Goal: Information Seeking & Learning: Check status

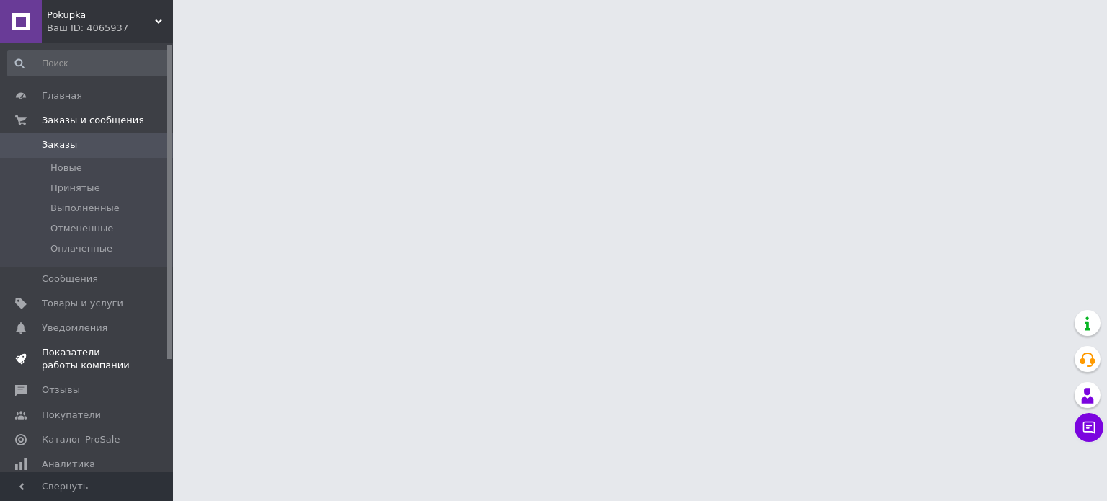
click at [87, 363] on span "Показатели работы компании" at bounding box center [88, 359] width 92 height 26
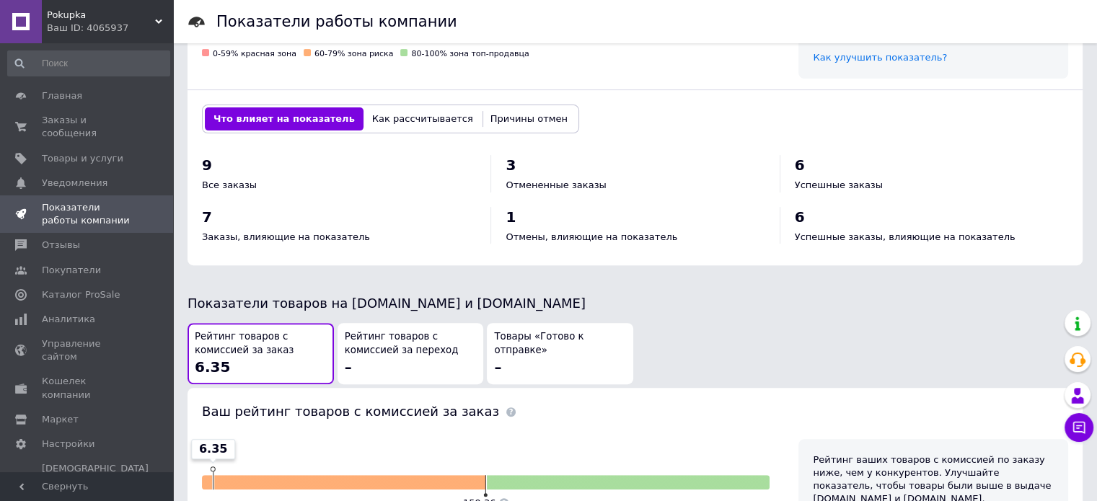
scroll to position [577, 0]
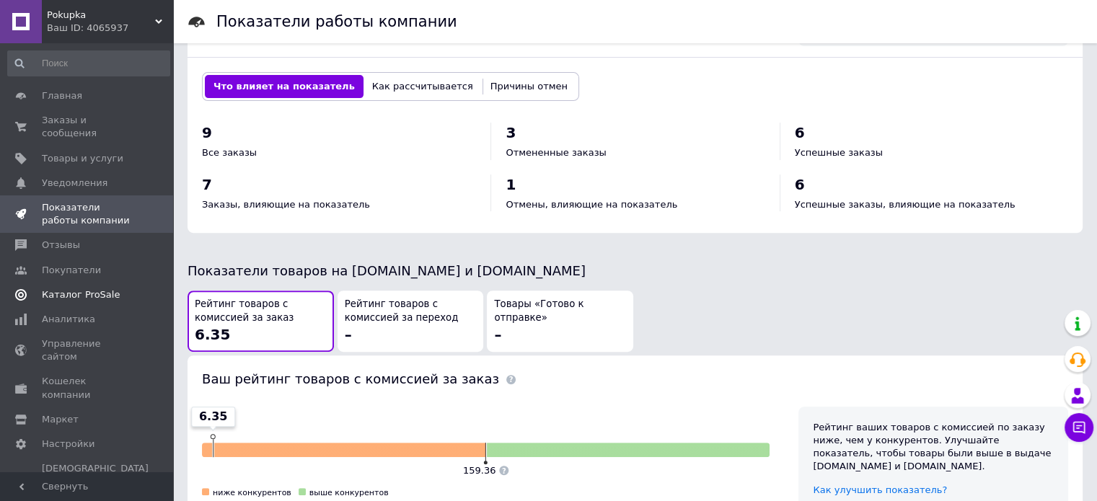
click at [58, 288] on span "Каталог ProSale" at bounding box center [81, 294] width 78 height 13
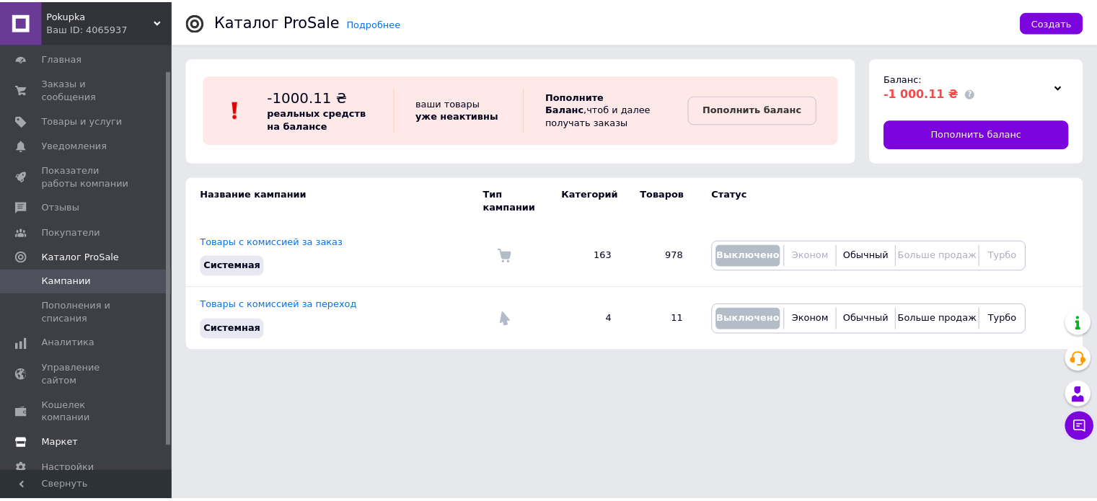
scroll to position [58, 0]
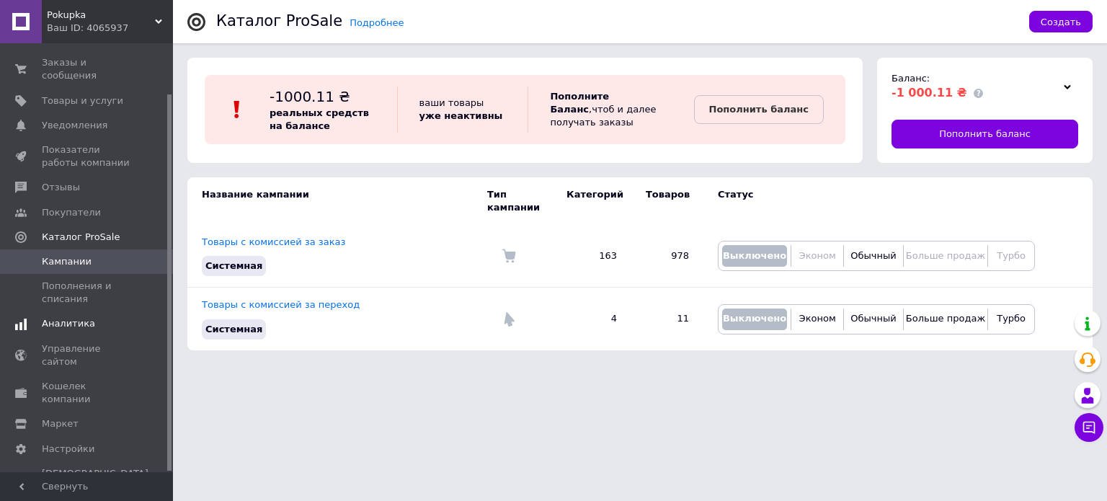
click at [84, 317] on span "Аналитика" at bounding box center [68, 323] width 53 height 13
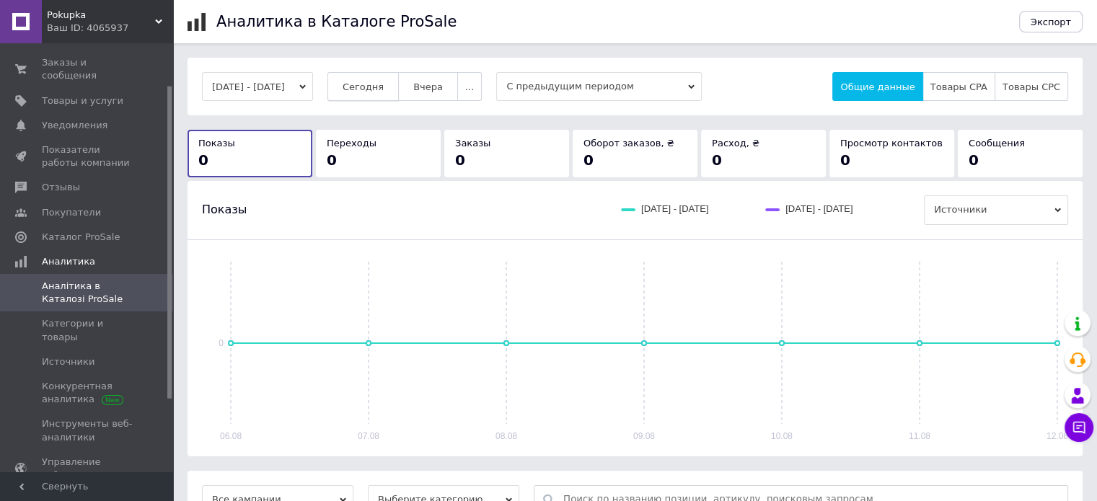
click at [396, 74] on button "Сегодня" at bounding box center [362, 86] width 71 height 29
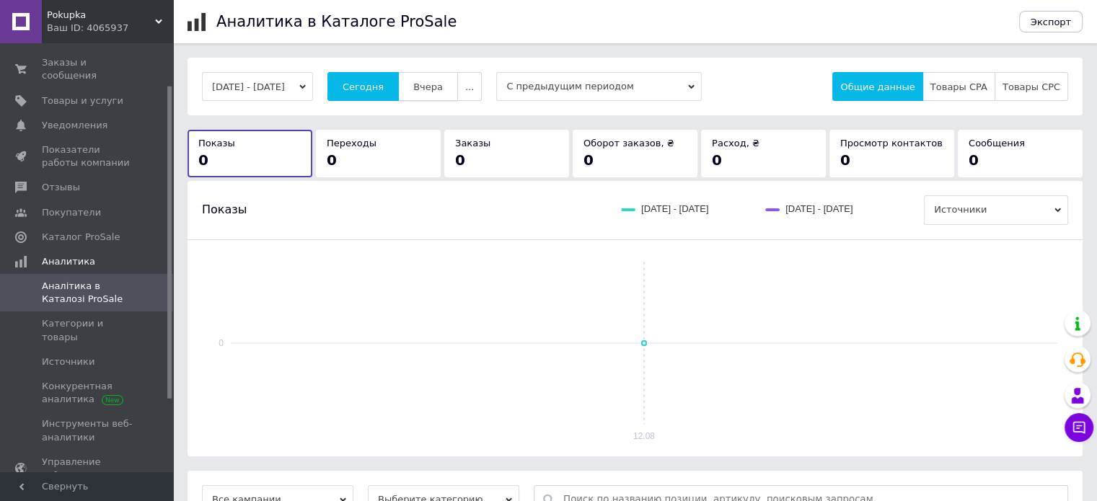
click at [458, 92] on button "Вчера" at bounding box center [428, 86] width 60 height 29
click at [474, 88] on span "..." at bounding box center [469, 86] width 9 height 11
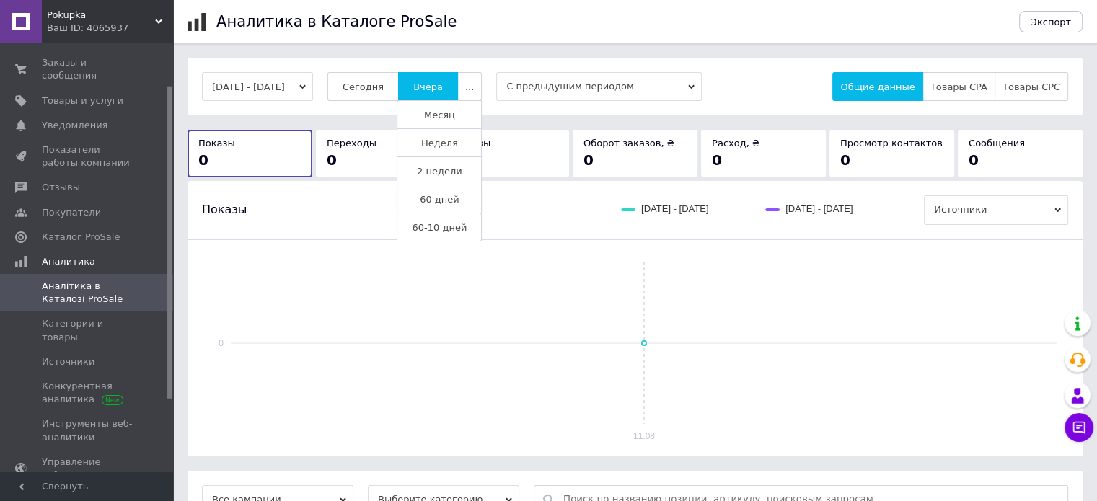
click at [456, 195] on span "60 дней" at bounding box center [440, 199] width 40 height 11
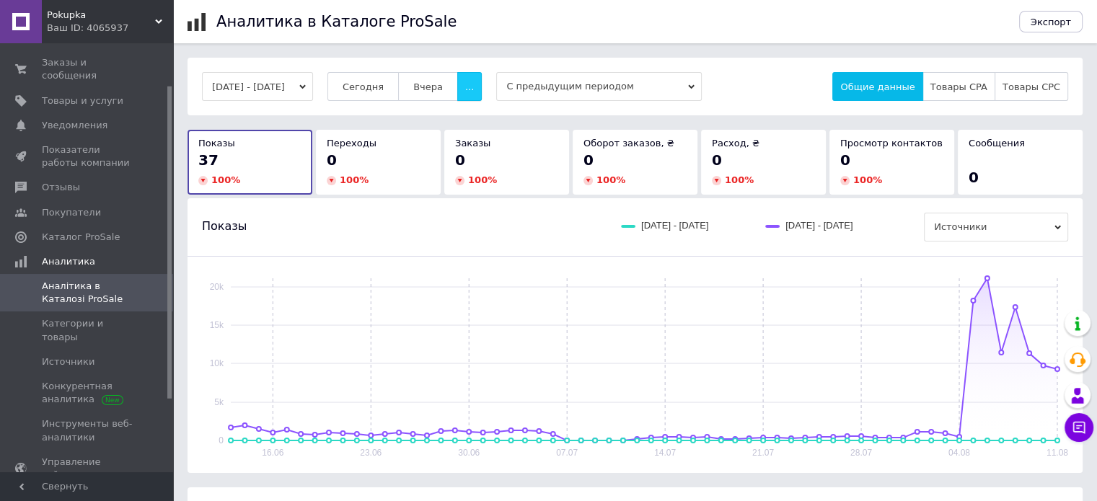
click at [478, 88] on button "..." at bounding box center [469, 86] width 25 height 29
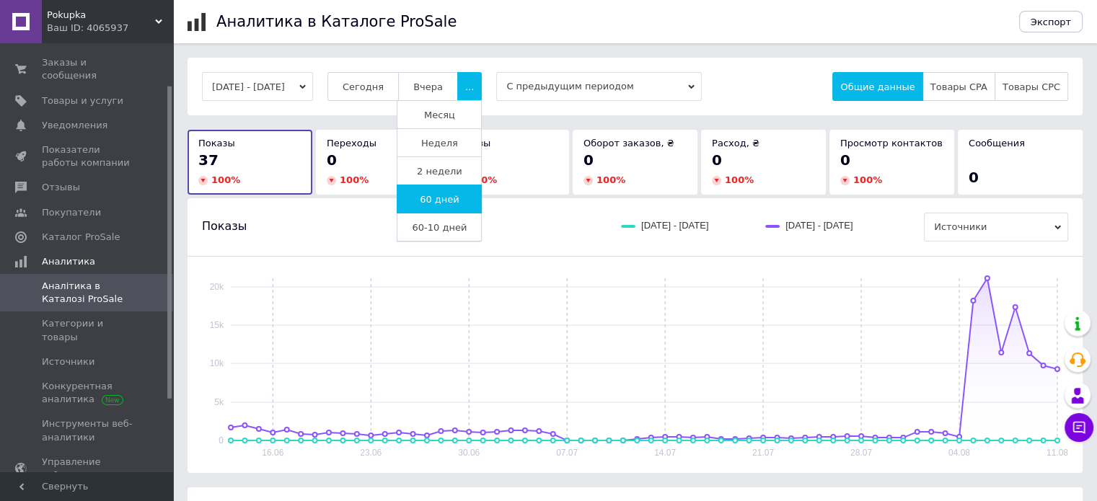
click at [445, 224] on span "60-10 дней" at bounding box center [439, 227] width 55 height 11
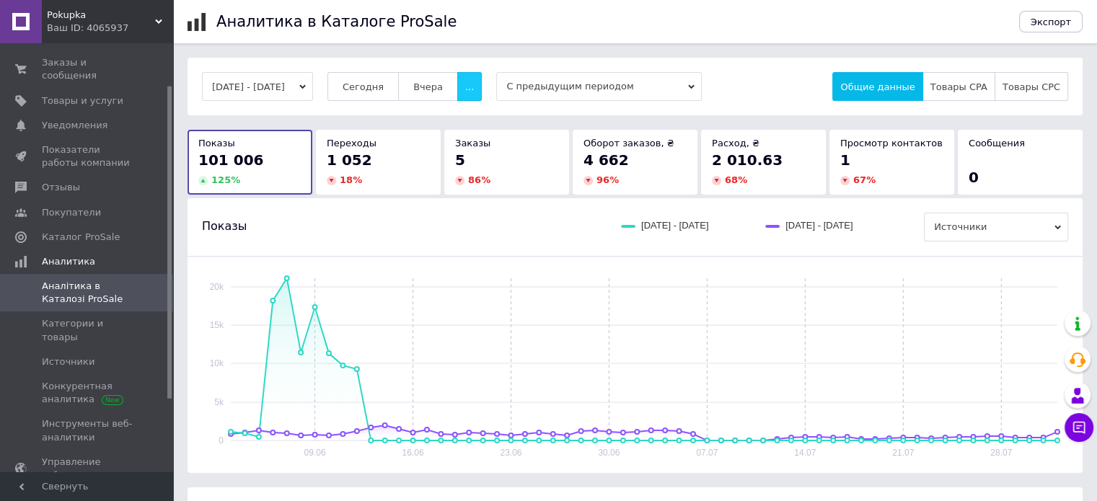
click at [482, 89] on button "..." at bounding box center [469, 86] width 25 height 29
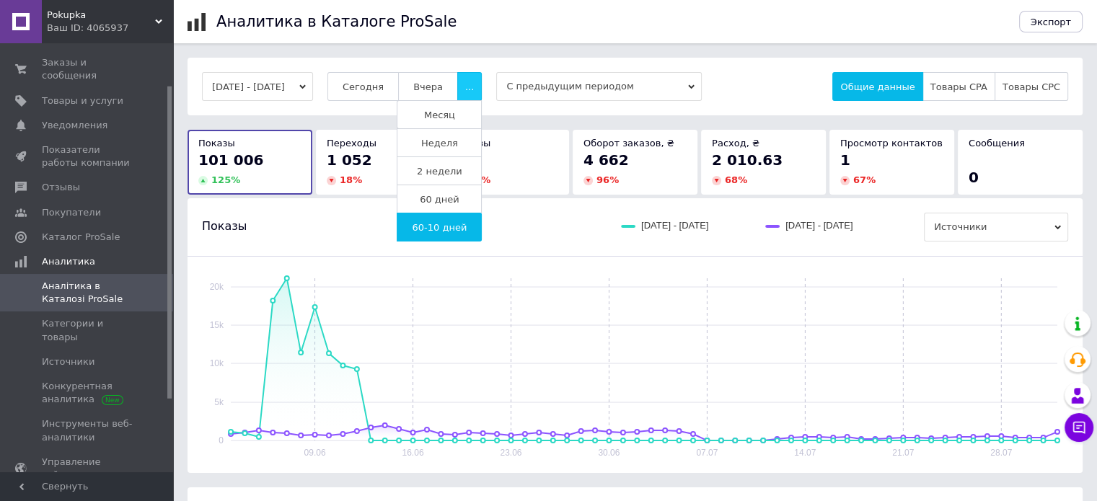
click at [482, 89] on button "..." at bounding box center [469, 86] width 25 height 29
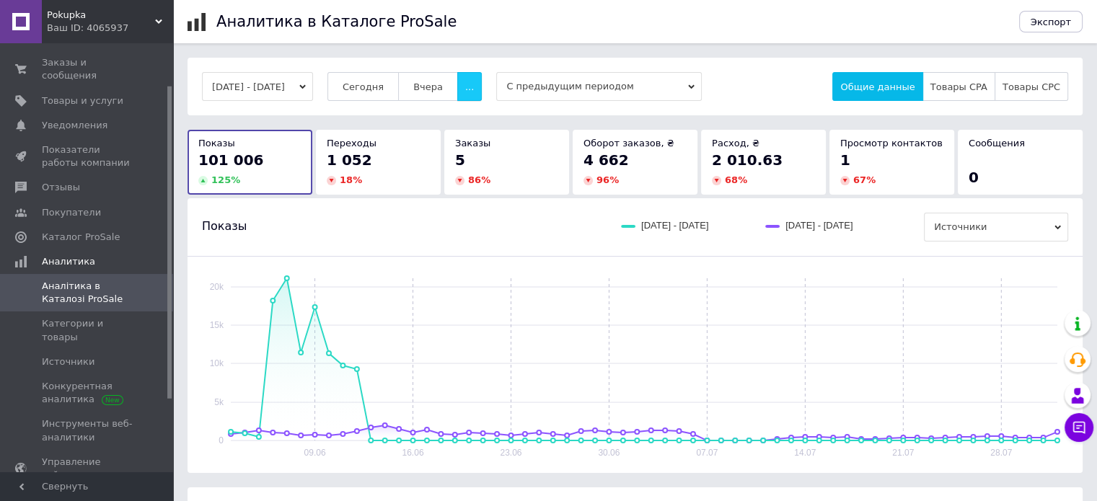
click at [482, 89] on button "..." at bounding box center [469, 86] width 25 height 29
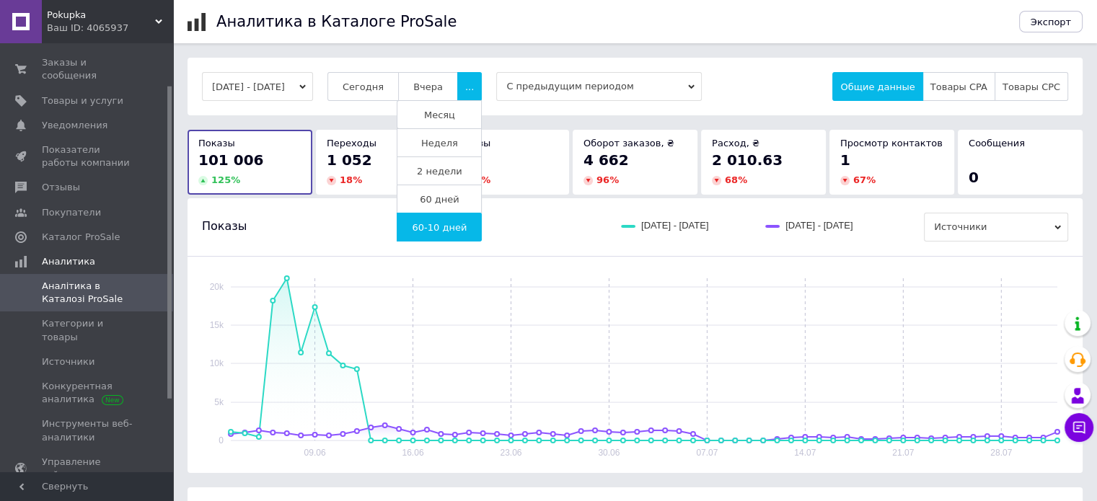
click at [455, 196] on span "60 дней" at bounding box center [440, 199] width 40 height 11
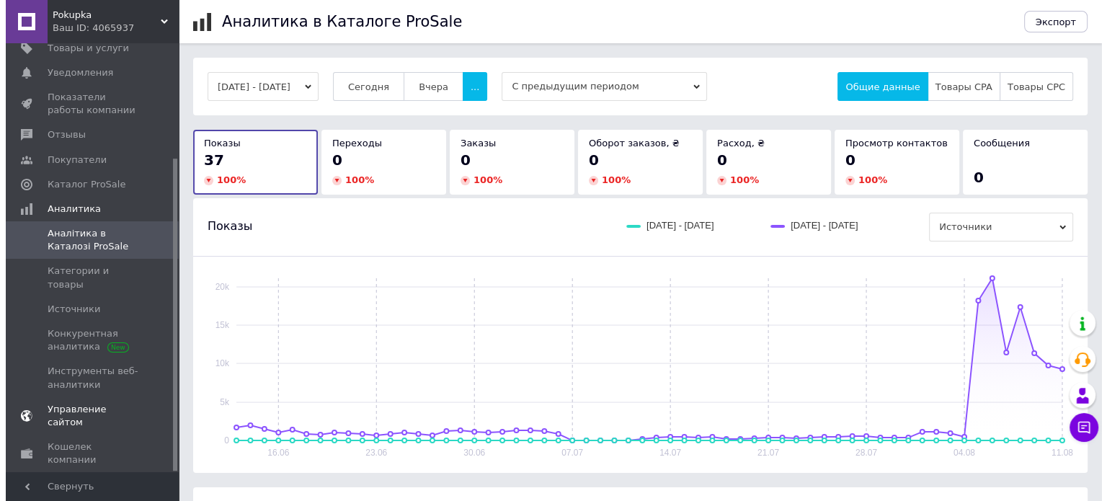
scroll to position [158, 0]
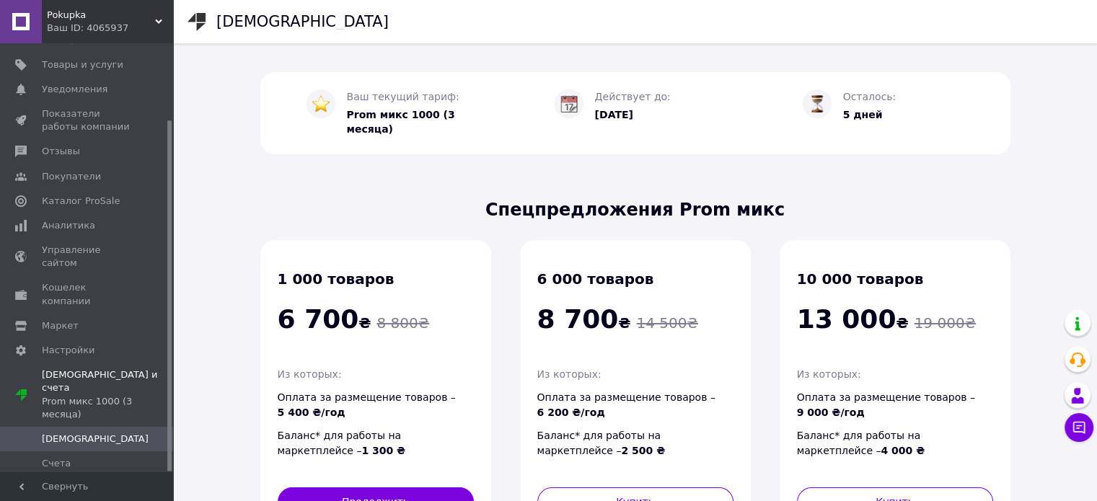
click at [389, 114] on span "Prom микс 1000 (3 месяца)" at bounding box center [401, 122] width 108 height 27
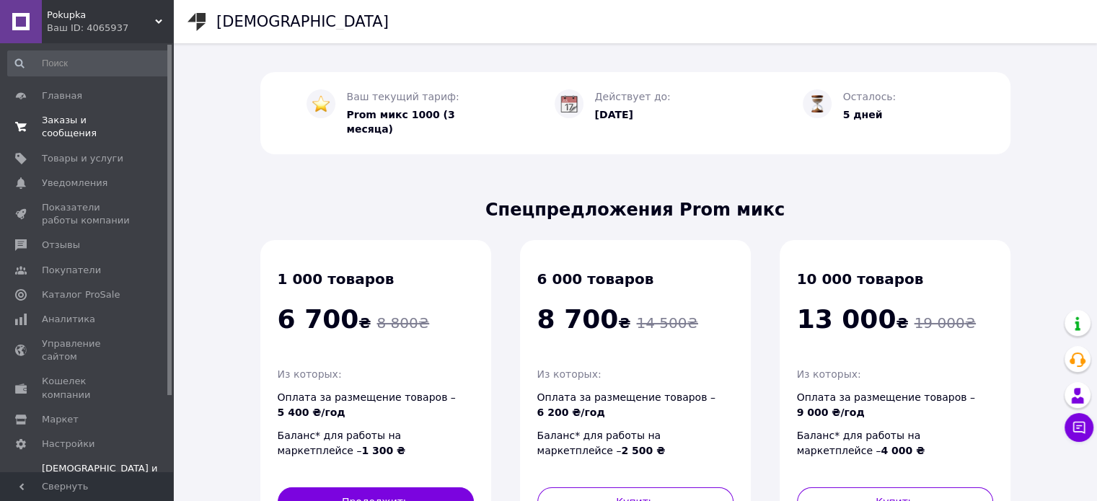
click at [54, 129] on link "Заказы и сообщения 0 0" at bounding box center [88, 126] width 177 height 37
